Goal: Find specific page/section: Find specific page/section

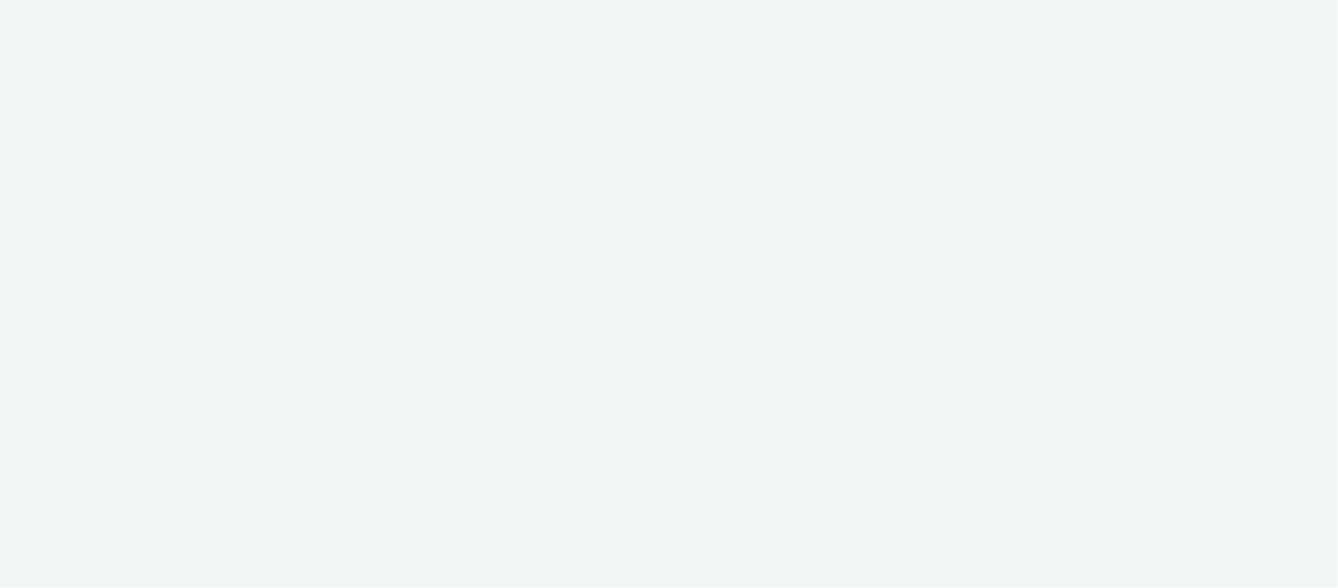
select select "11a7df10-284f-415c-b52a-427acf4c31ae"
select select "23ac11bc-76f7-45aa-bb6e-913a84dd47ea"
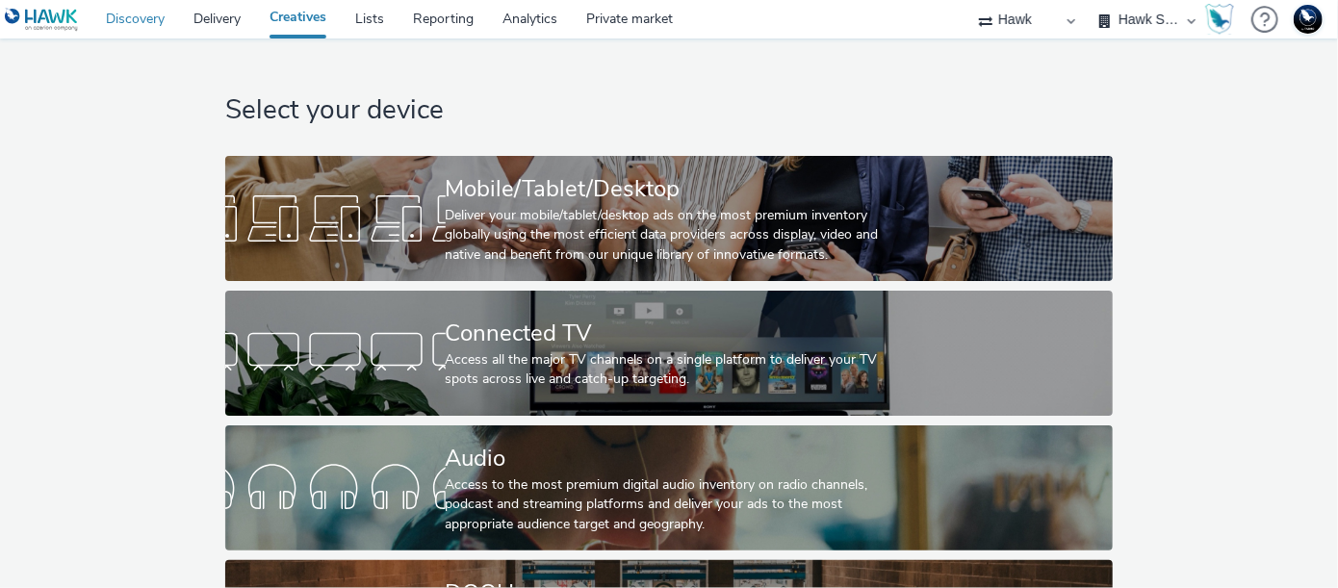
click at [137, 24] on link "Discovery" at bounding box center [135, 19] width 88 height 38
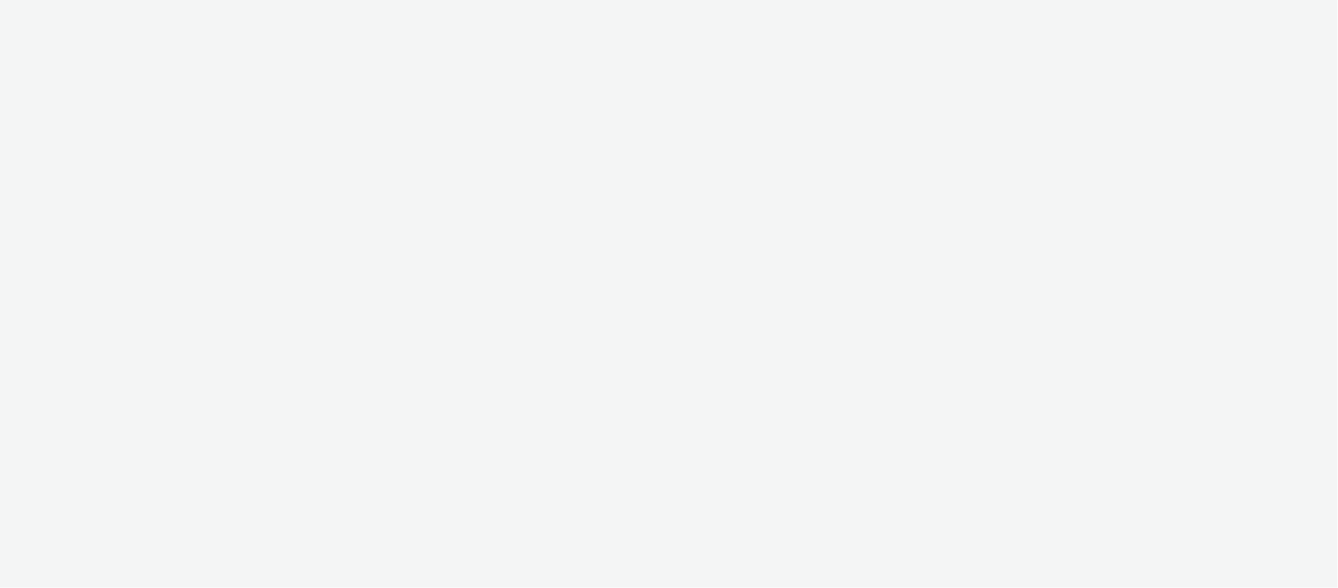
select select "11a7df10-284f-415c-b52a-427acf4c31ae"
select select "23ac11bc-76f7-45aa-bb6e-913a84dd47ea"
